Goal: Information Seeking & Learning: Learn about a topic

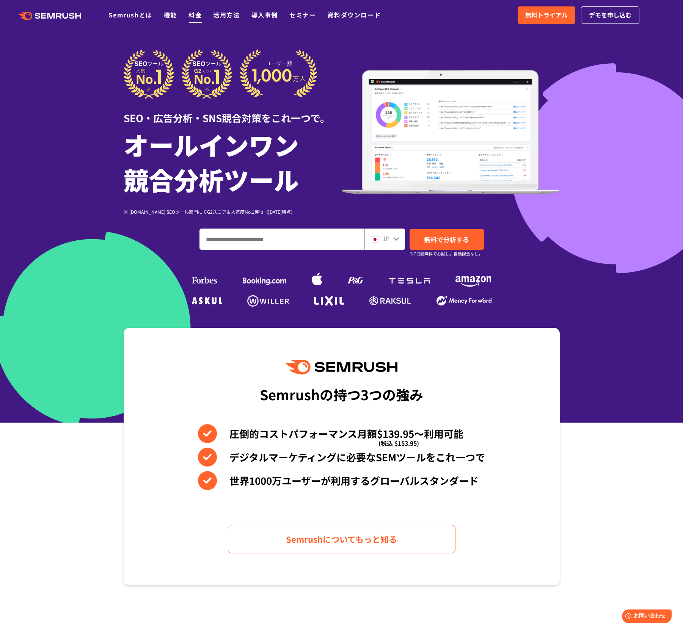
click at [193, 12] on link "料金" at bounding box center [194, 14] width 13 height 9
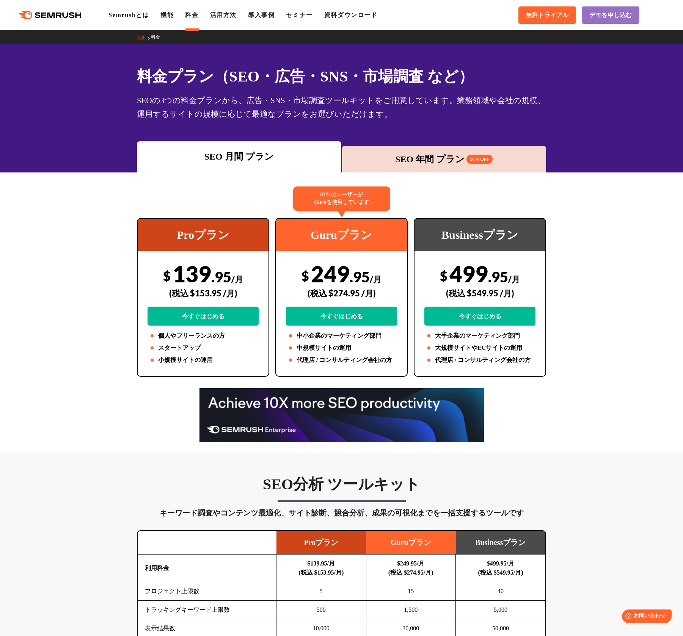
click at [430, 160] on div "SEO 年間 プラン 16% OFF" at bounding box center [444, 159] width 197 height 14
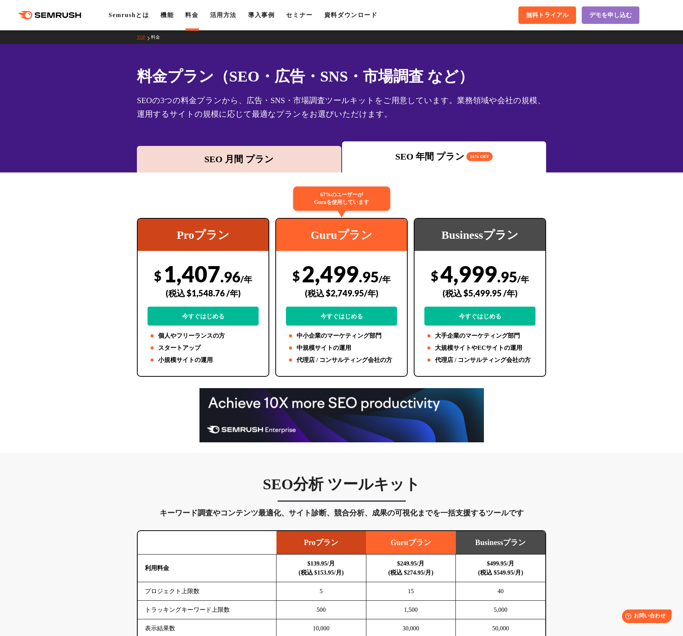
click at [325, 160] on div "SEO 月間 プラン" at bounding box center [239, 159] width 197 height 14
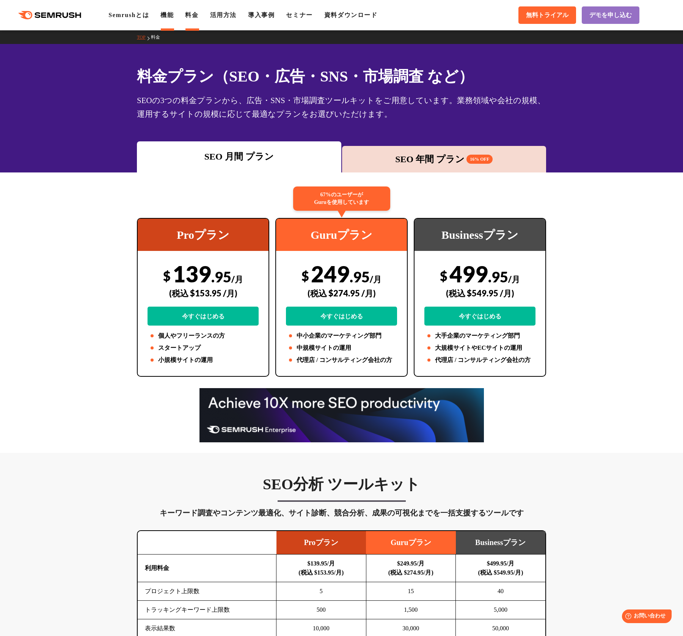
click at [174, 16] on link "機能" at bounding box center [166, 15] width 13 height 6
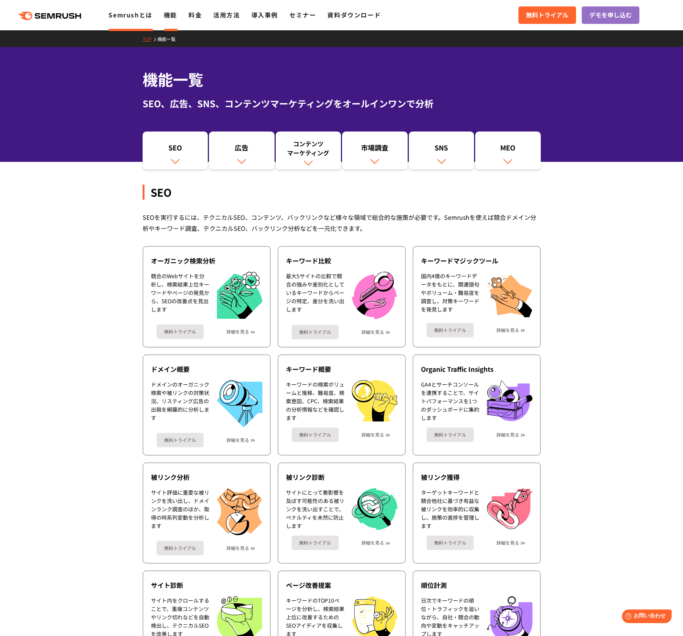
click at [126, 17] on link "Semrushとは" at bounding box center [130, 14] width 44 height 9
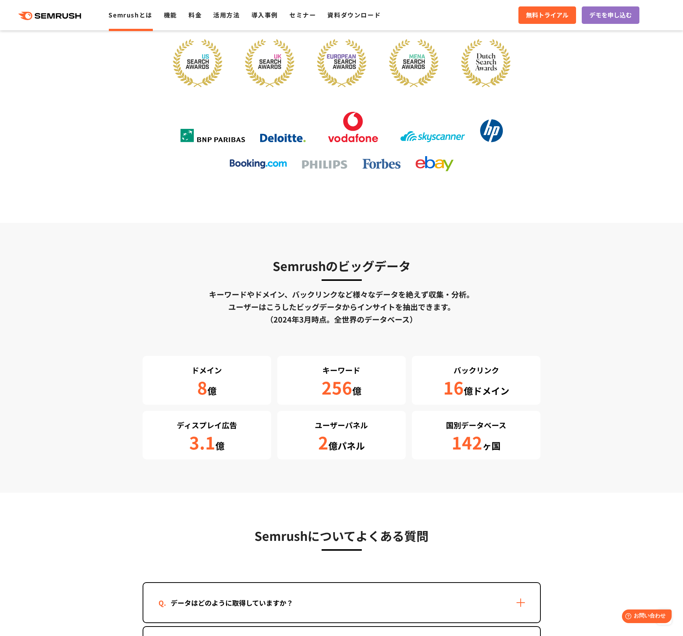
scroll to position [1359, 0]
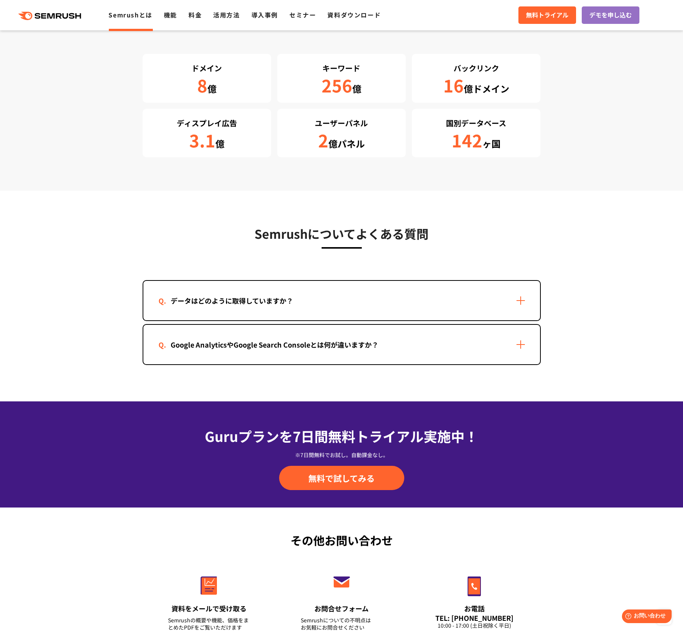
drag, startPoint x: 284, startPoint y: 351, endPoint x: 173, endPoint y: 330, distance: 112.8
click at [283, 350] on div "Google AnalyticsやGoogle Search Consoleとは何が違いますか？" at bounding box center [341, 344] width 396 height 39
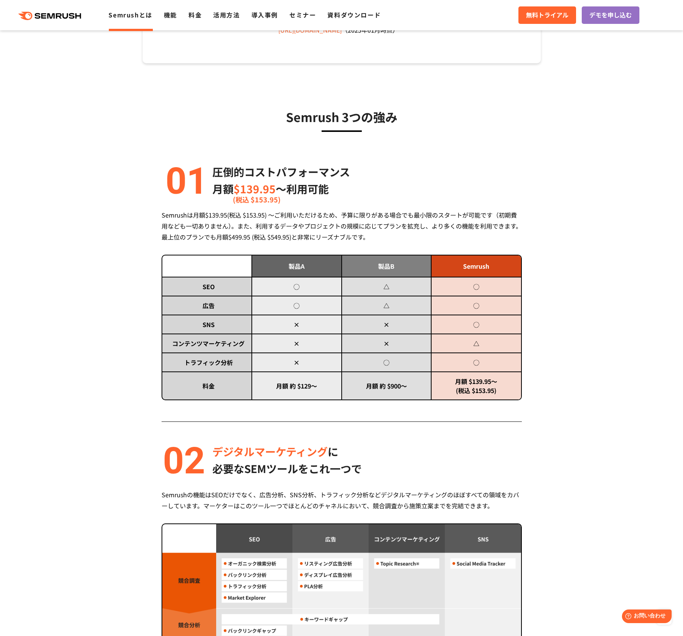
scroll to position [0, 0]
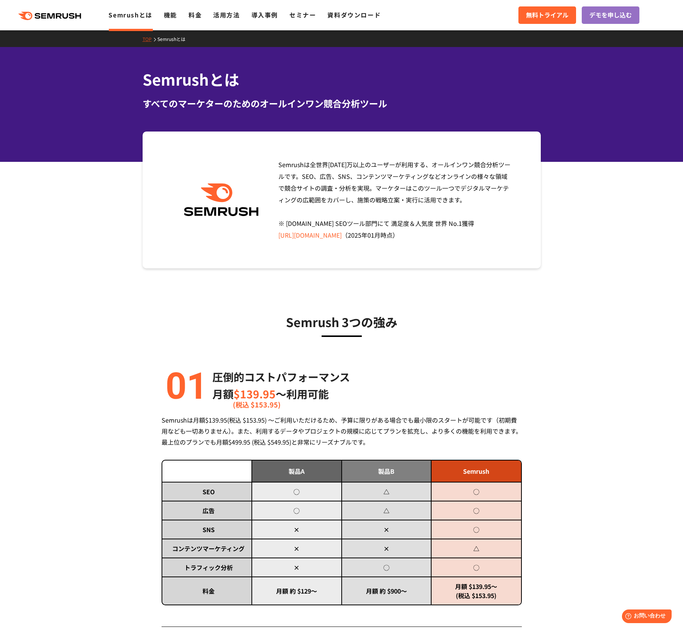
click at [148, 41] on link "TOP" at bounding box center [150, 39] width 15 height 6
